Goal: Communication & Community: Answer question/provide support

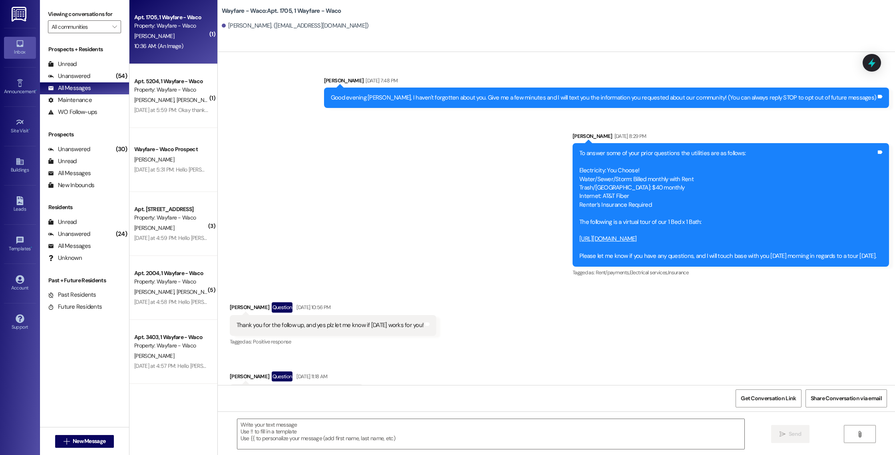
scroll to position [10264, 0]
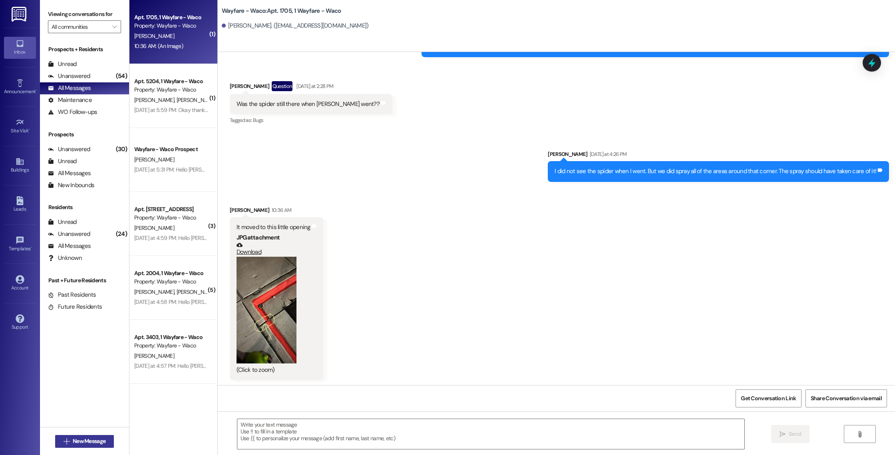
click at [92, 439] on span "New Message" at bounding box center [89, 441] width 33 height 8
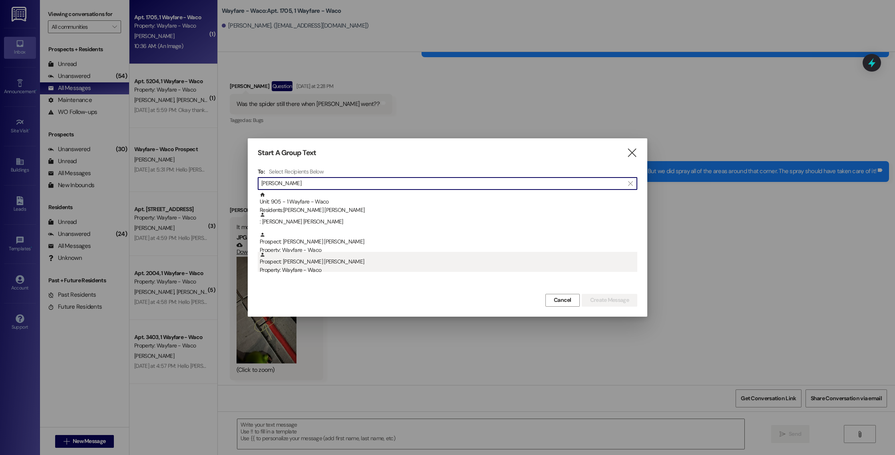
type input "[PERSON_NAME]"
click at [389, 264] on div "Prospect: [PERSON_NAME][GEOGRAPHIC_DATA][PERSON_NAME] Property: Wayfare - Waco" at bounding box center [449, 263] width 378 height 23
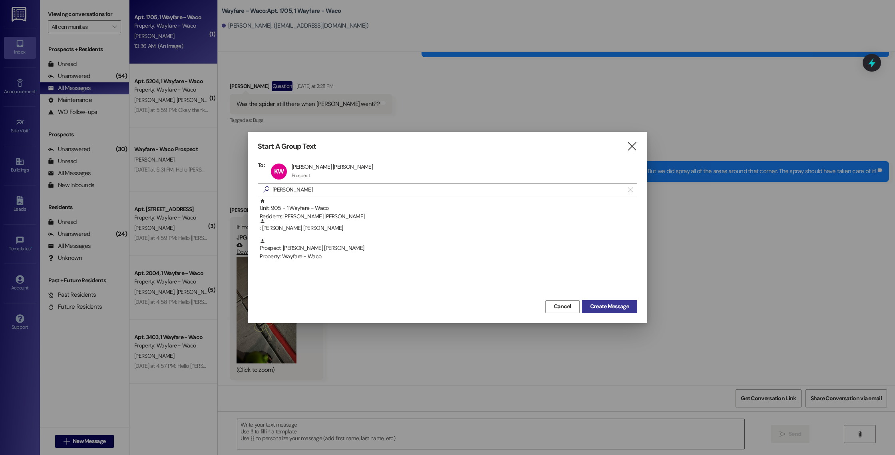
click at [597, 306] on span "Create Message" at bounding box center [609, 306] width 39 height 8
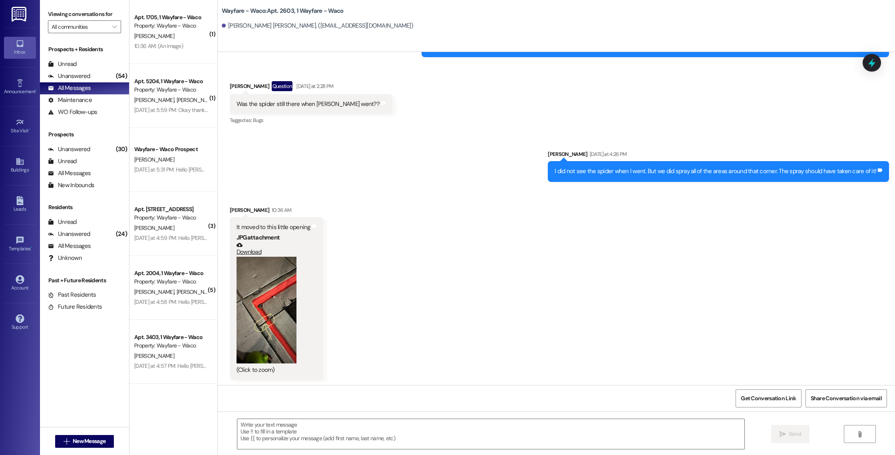
scroll to position [56, 0]
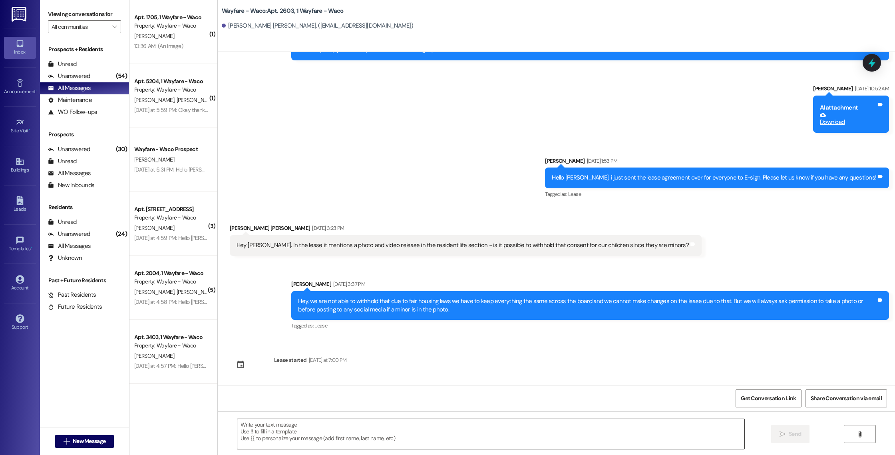
click at [334, 434] on textarea at bounding box center [490, 434] width 507 height 30
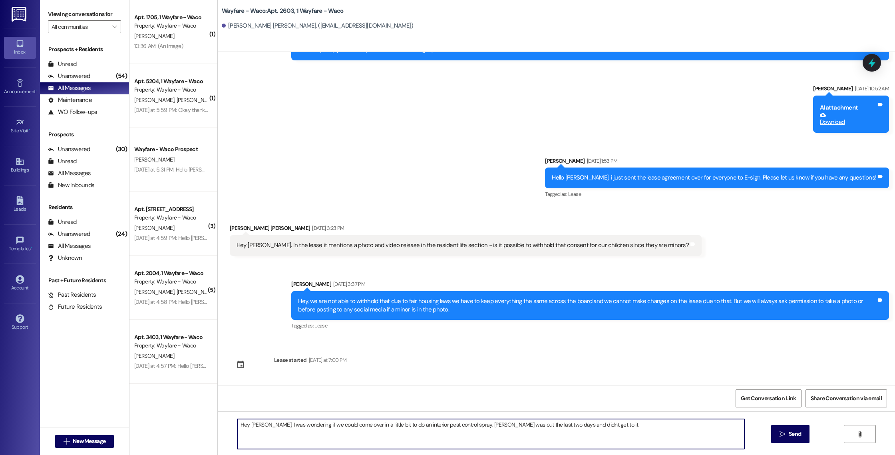
click at [562, 426] on textarea "Hey [PERSON_NAME], I was wondering if we could come over in a little bit to do …" at bounding box center [490, 434] width 507 height 30
click at [600, 425] on textarea "Hey [PERSON_NAME], I was wondering if we could come over in a little bit to do …" at bounding box center [490, 434] width 507 height 30
type textarea "Hey [PERSON_NAME], I was wondering if we could come over in a little bit to do …"
click at [790, 436] on span "Send" at bounding box center [795, 434] width 12 height 8
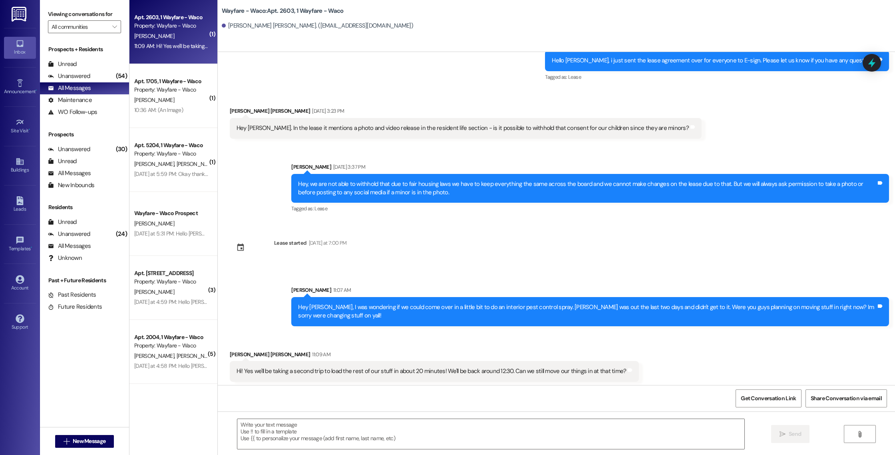
scroll to position [176, 0]
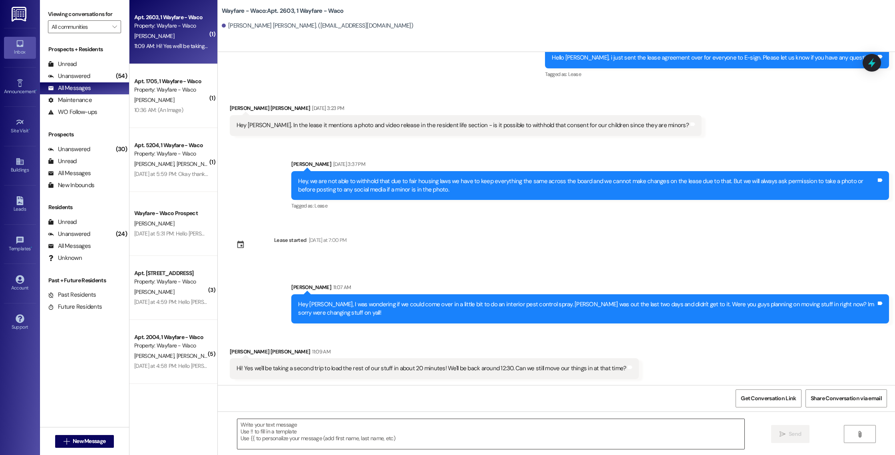
click at [429, 438] on textarea at bounding box center [490, 434] width 507 height 30
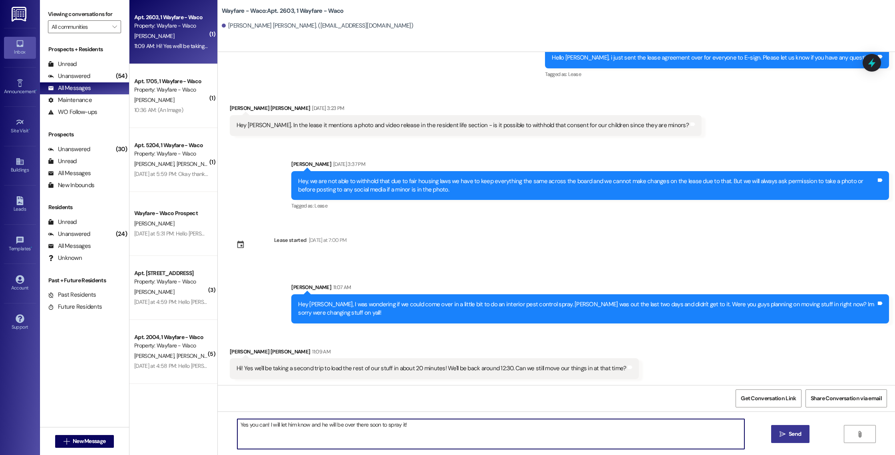
click at [260, 425] on textarea "Yes you can! I will let him know and he will be over there soon to spray it!" at bounding box center [490, 434] width 507 height 30
type textarea "Yes you can! I will let him know and he will be over there soon to spray it!"
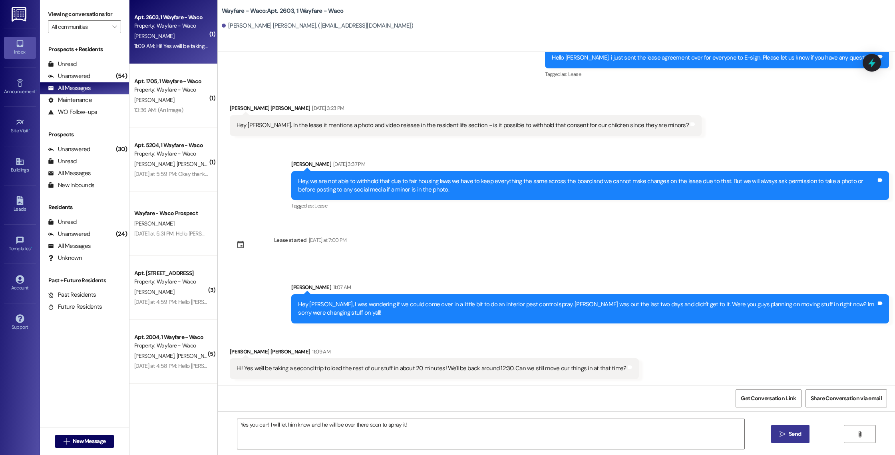
click at [778, 437] on span " Send" at bounding box center [790, 434] width 25 height 8
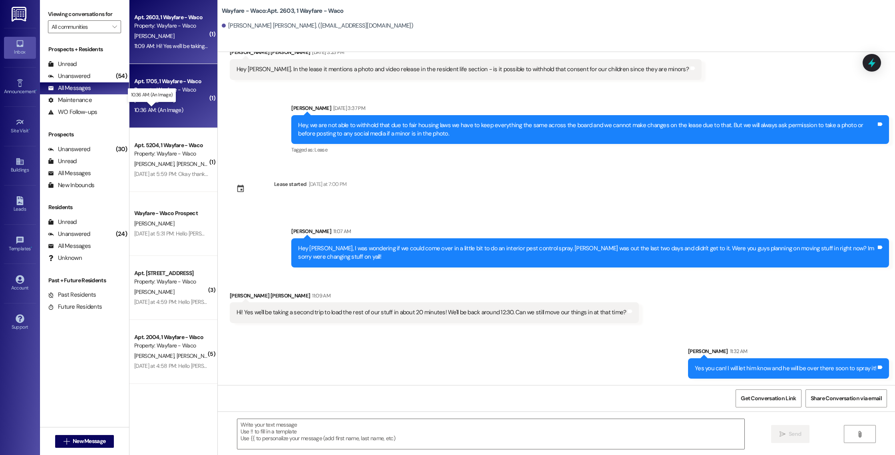
click at [165, 110] on div "10:36 AM: (An Image) 10:36 AM: (An Image)" at bounding box center [158, 109] width 49 height 7
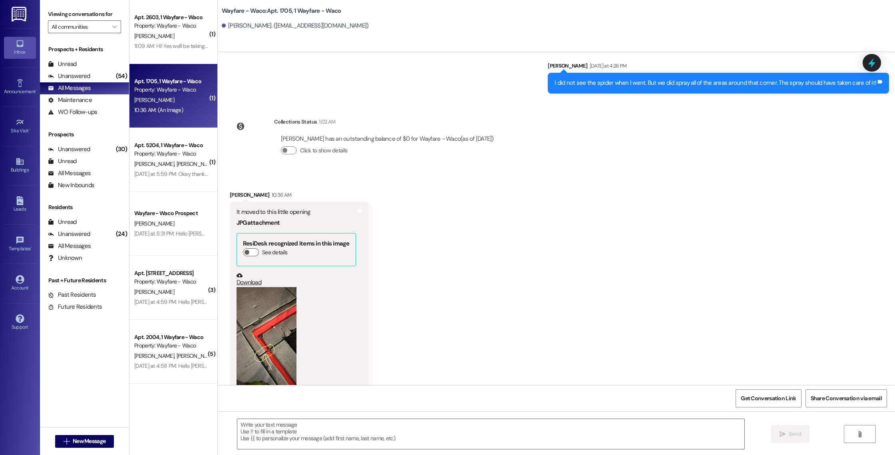
scroll to position [10382, 0]
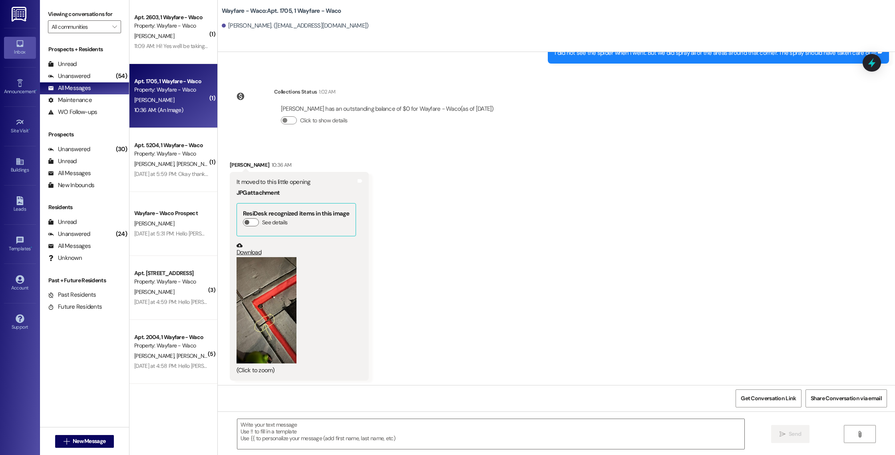
click at [267, 304] on button "Zoom image" at bounding box center [267, 310] width 60 height 107
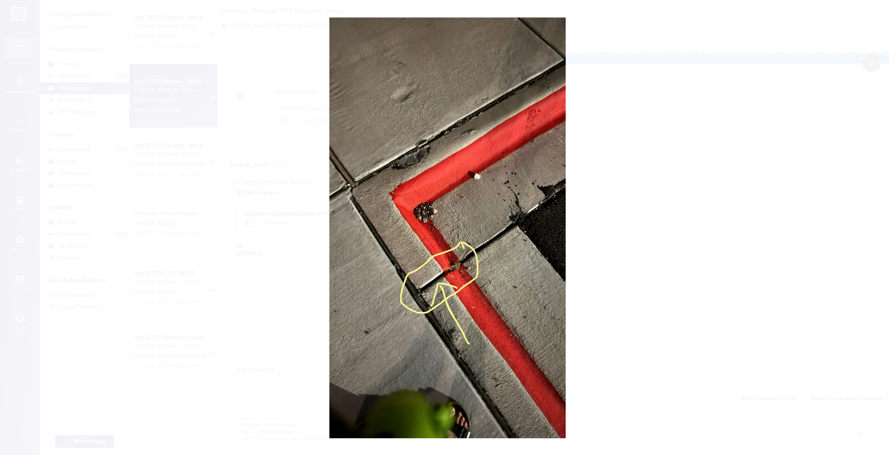
click at [814, 68] on button "Unzoom image" at bounding box center [447, 227] width 895 height 455
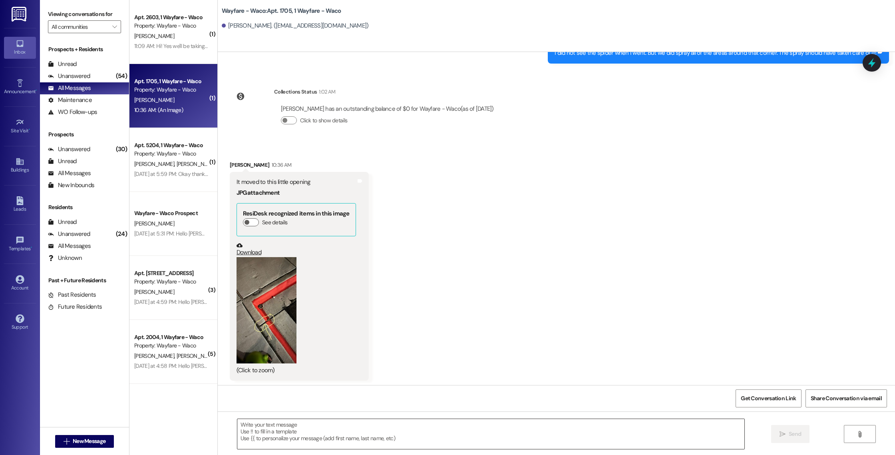
click at [414, 434] on textarea at bounding box center [490, 434] width 507 height 30
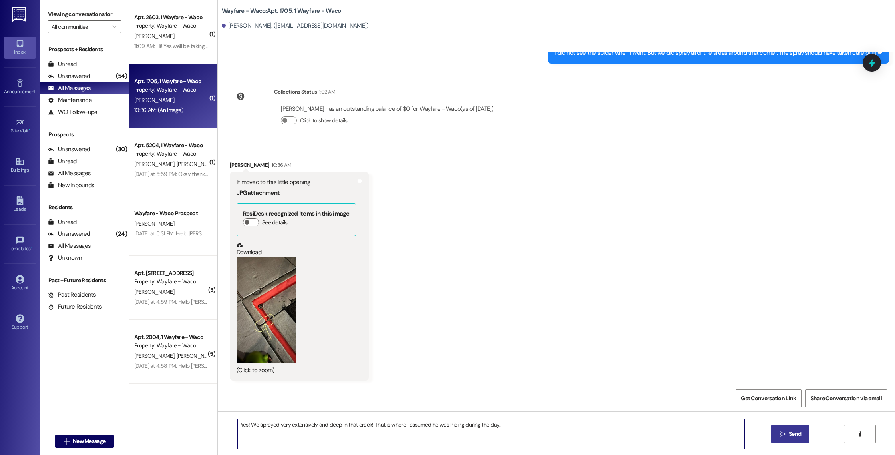
type textarea "Yes! We sprayed very extensively and deep in that crack! That is where I assume…"
click at [792, 436] on span "Send" at bounding box center [795, 434] width 12 height 8
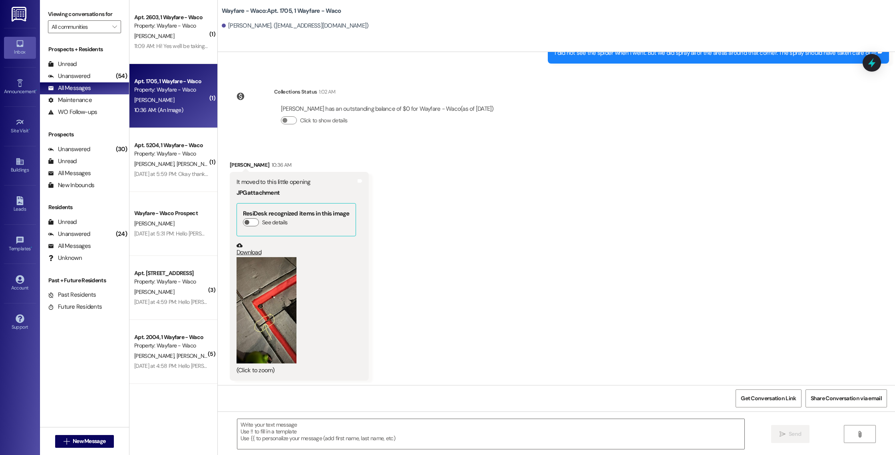
scroll to position [10382, 0]
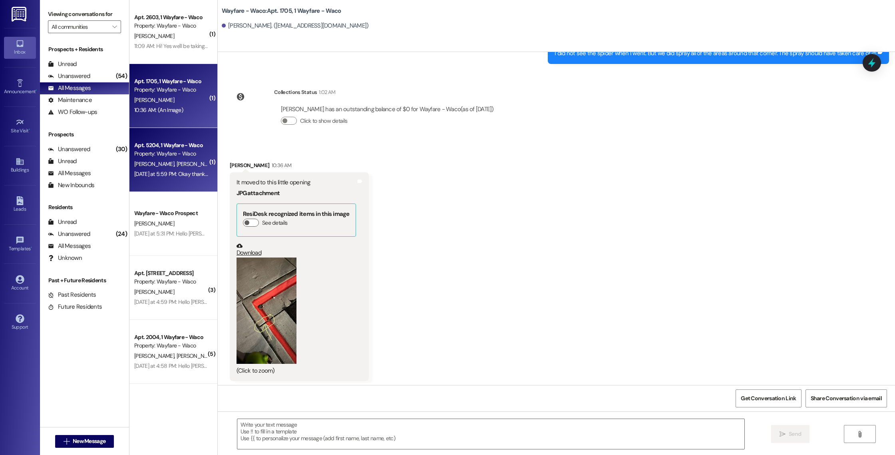
click at [176, 173] on div "[DATE] at 5:59 PM: Okay thanks [PERSON_NAME]! [DATE] at 5:59 PM: Okay thanks [P…" at bounding box center [192, 173] width 116 height 7
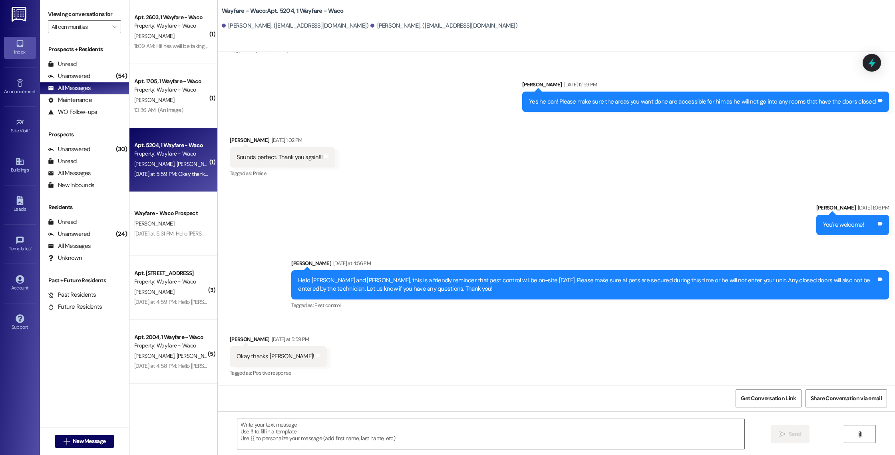
scroll to position [1302, 0]
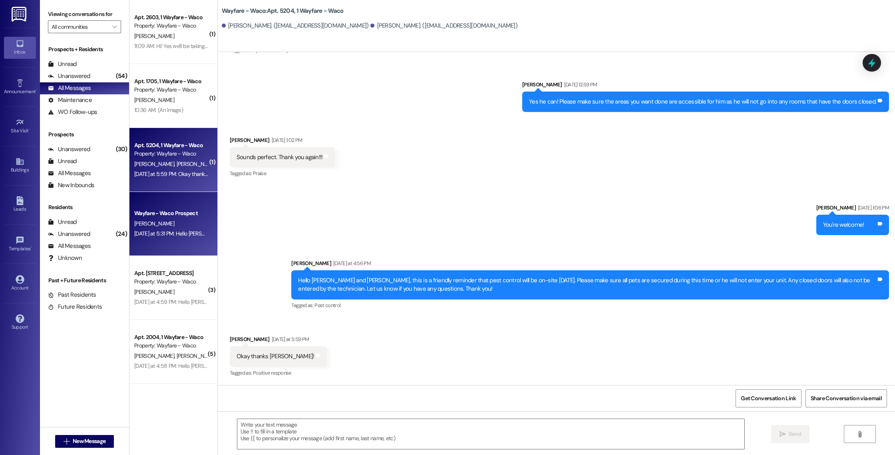
click at [177, 225] on div "[PERSON_NAME]" at bounding box center [172, 224] width 76 height 10
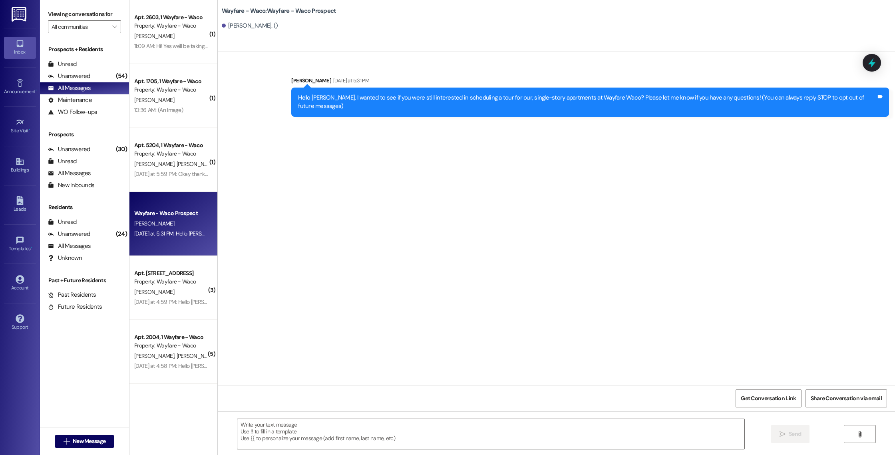
scroll to position [0, 0]
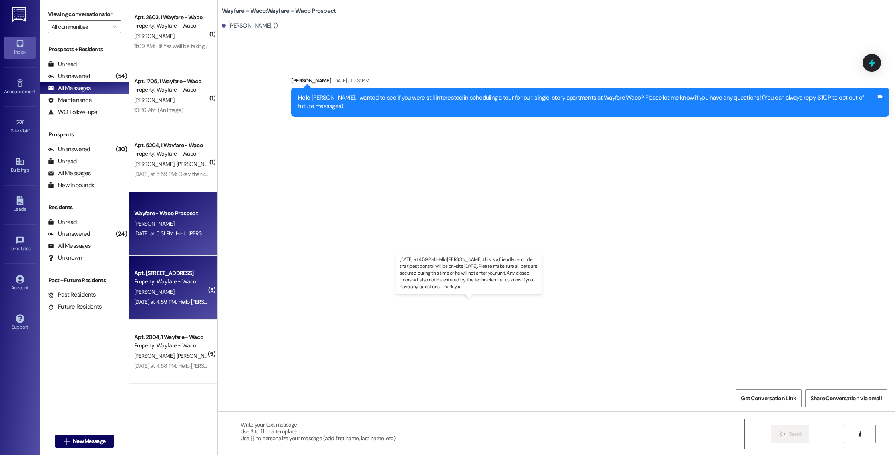
click at [175, 304] on div "[DATE] at 4:59 PM: Hello [PERSON_NAME], this is a friendly reminder that pest c…" at bounding box center [481, 301] width 695 height 7
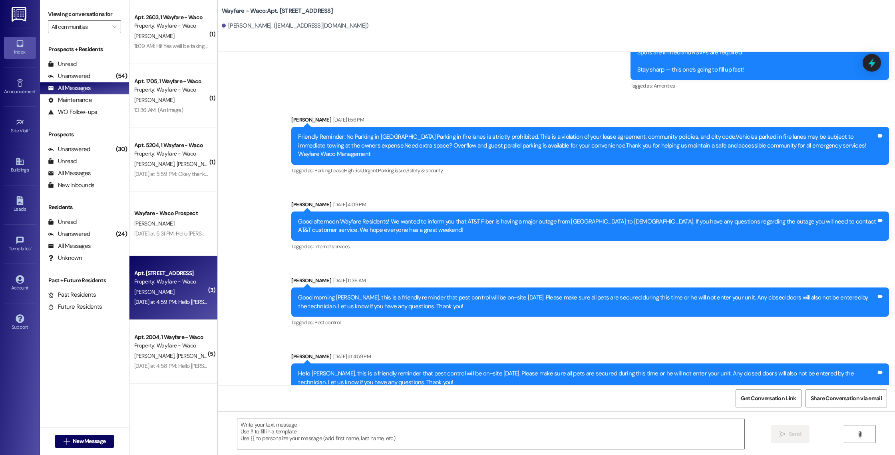
scroll to position [3816, 0]
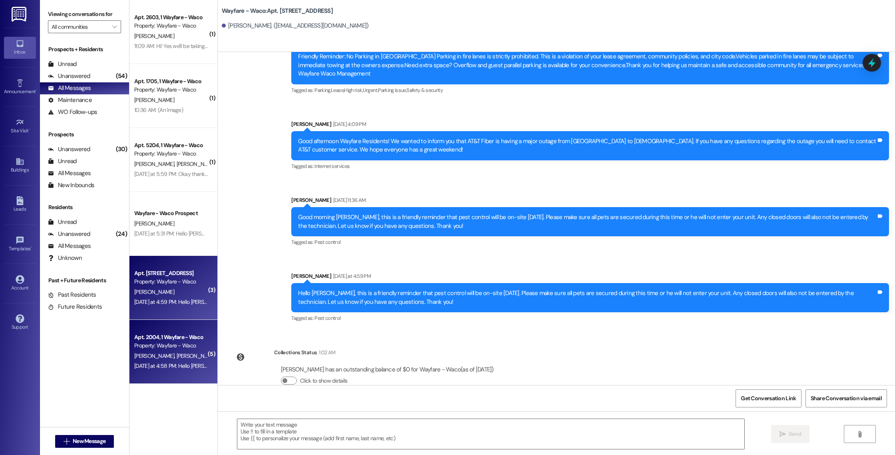
click at [169, 343] on div "Property: Wayfare - Waco" at bounding box center [171, 345] width 74 height 8
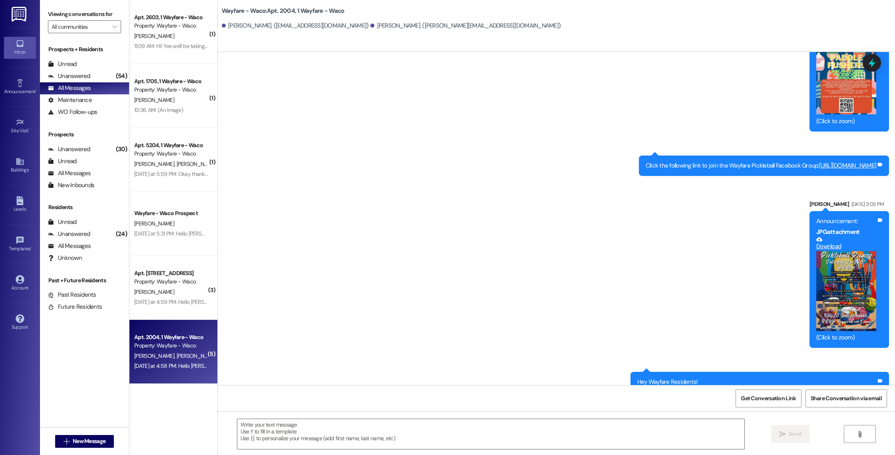
scroll to position [4445, 0]
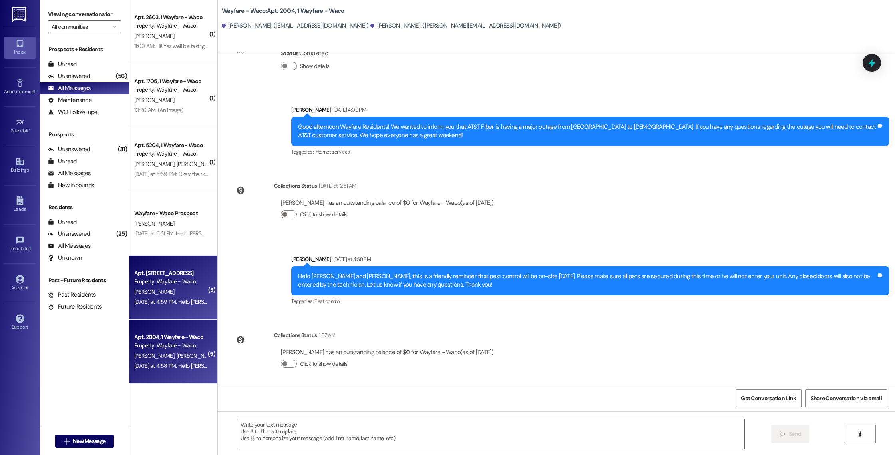
click at [185, 277] on div "Apt. [STREET_ADDRESS]" at bounding box center [171, 273] width 74 height 8
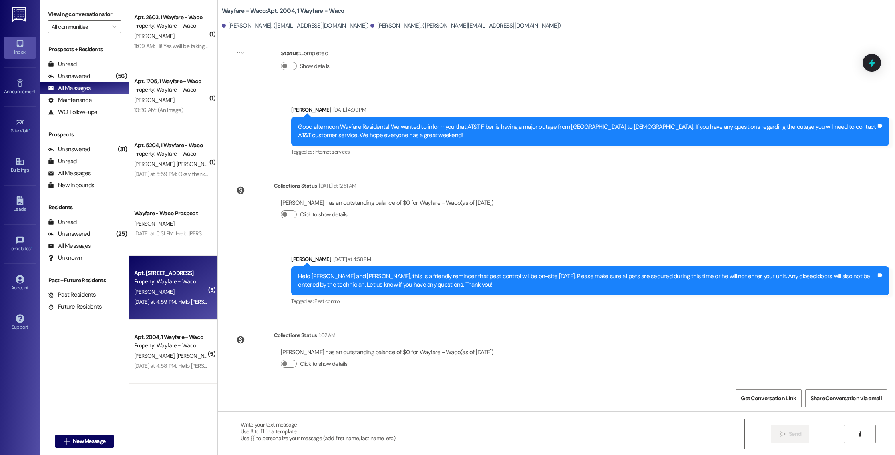
scroll to position [3816, 0]
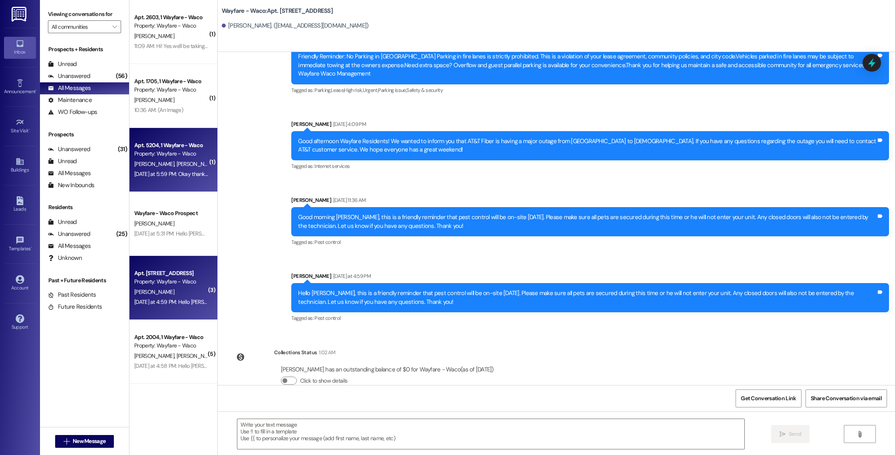
click at [157, 169] on div "[DATE] at 5:59 PM: Okay thanks [PERSON_NAME]! [DATE] at 5:59 PM: Okay thanks [P…" at bounding box center [172, 174] width 76 height 10
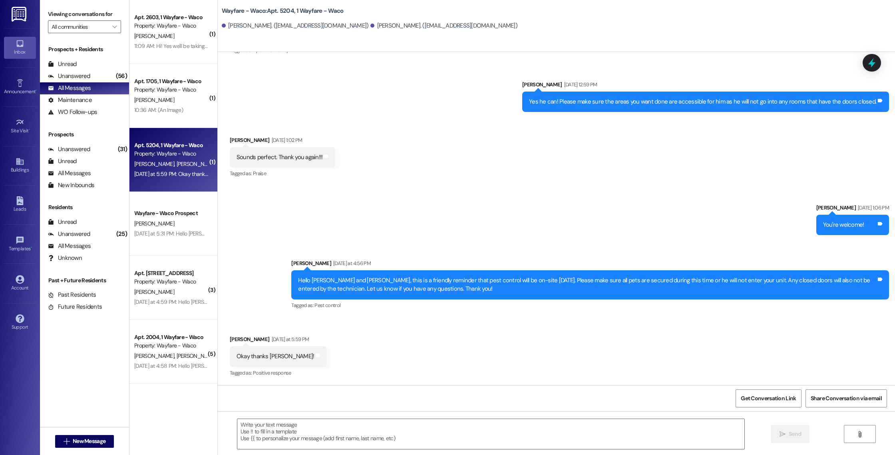
scroll to position [1302, 0]
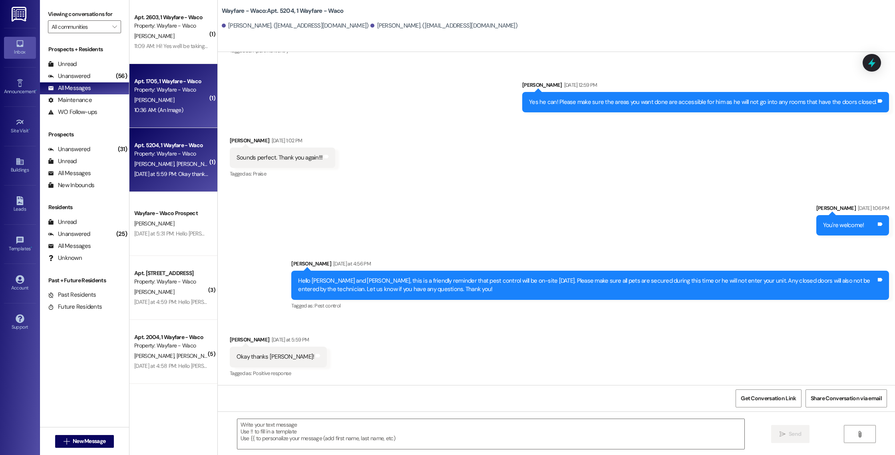
click at [163, 83] on div "Apt. 1705, 1 Wayfare - Waco" at bounding box center [171, 81] width 74 height 8
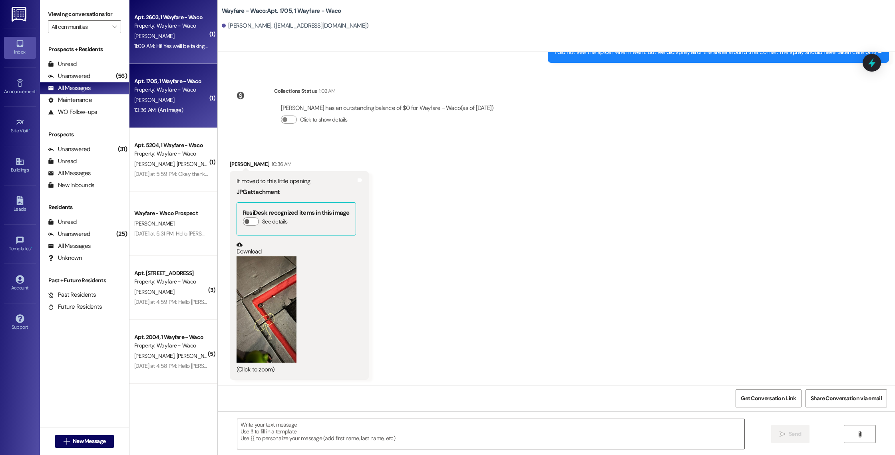
click at [167, 42] on div "11:09 AM: Hi! Yes we'll be taking a second trip to load the rest of our stuff i…" at bounding box center [172, 46] width 76 height 10
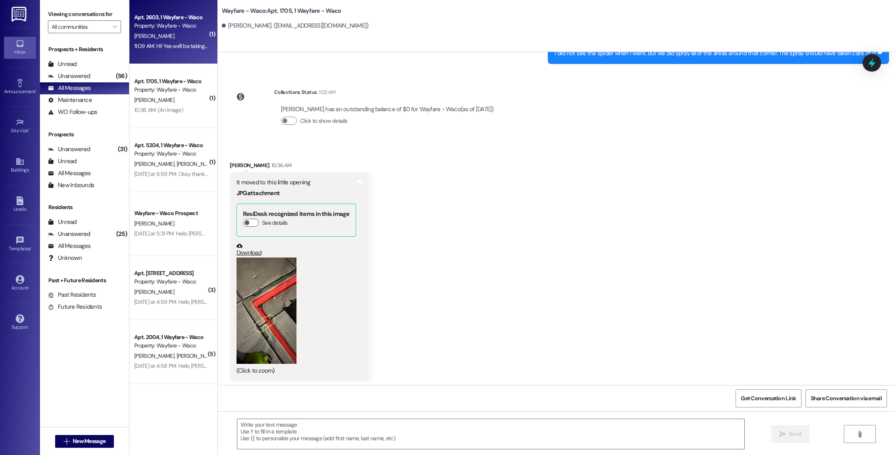
scroll to position [257, 0]
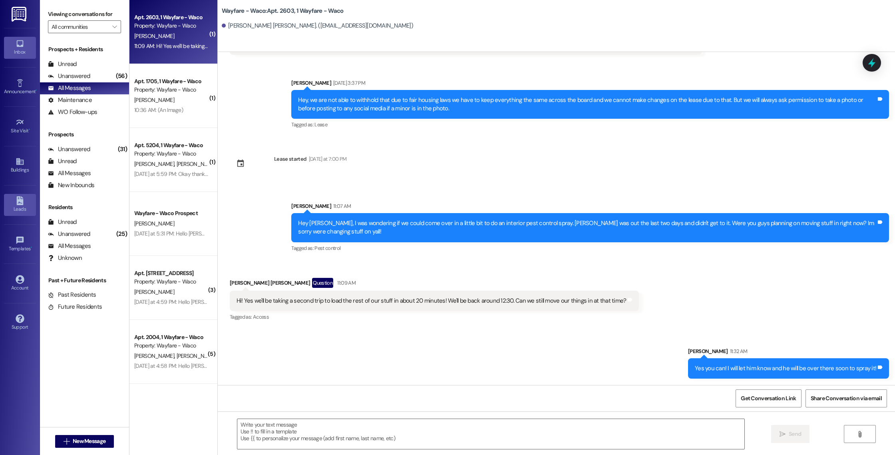
click at [22, 207] on div "Leads" at bounding box center [20, 209] width 40 height 8
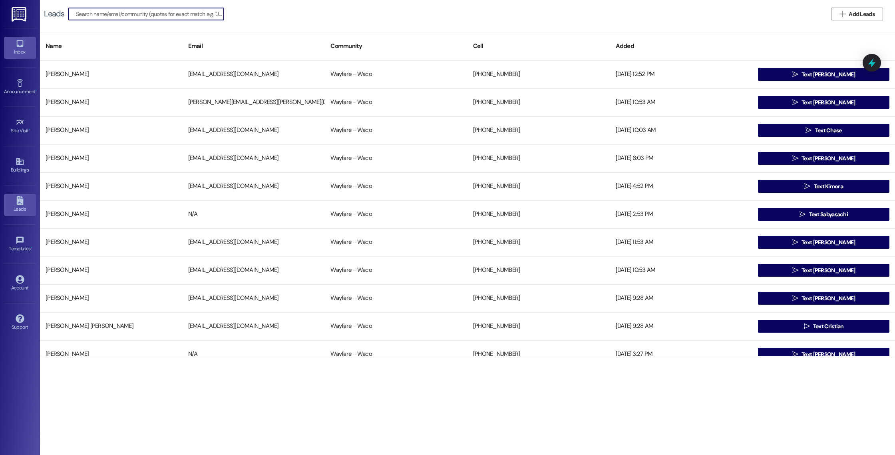
click at [20, 55] on div "Inbox" at bounding box center [20, 52] width 40 height 8
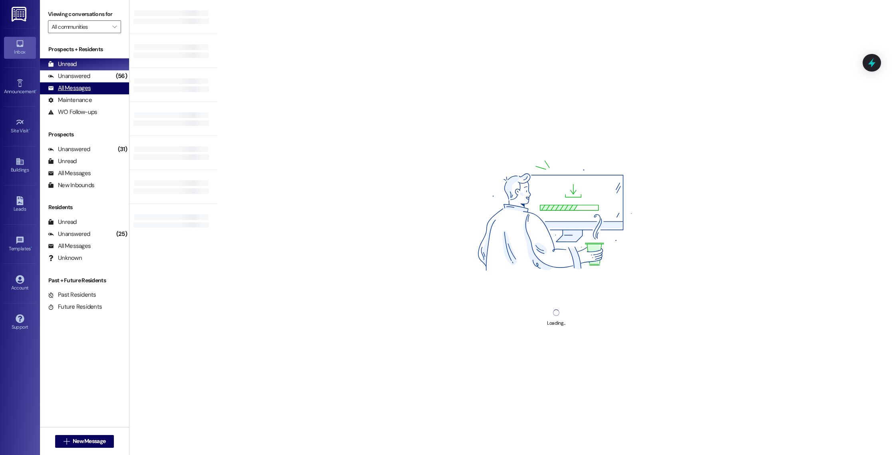
click at [71, 86] on div "All Messages" at bounding box center [69, 88] width 43 height 8
